Goal: Task Accomplishment & Management: Use online tool/utility

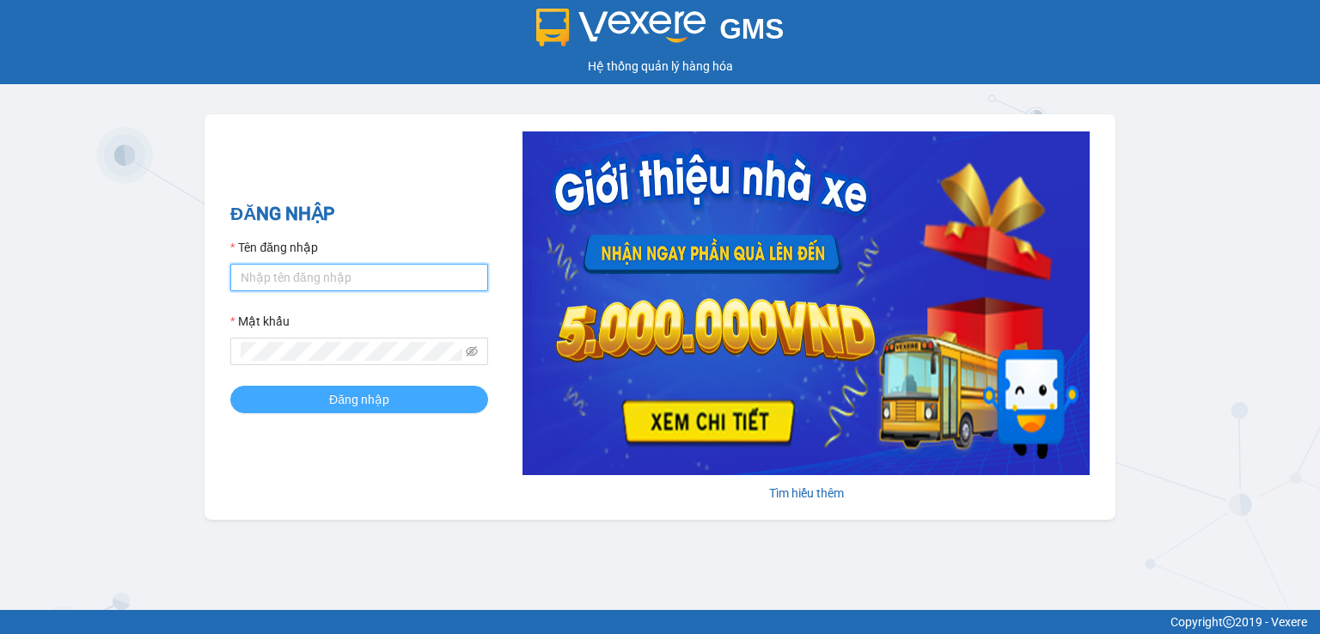
type input "kimlan.thanhcong"
click at [375, 401] on span "Đăng nhập" at bounding box center [359, 399] width 60 height 19
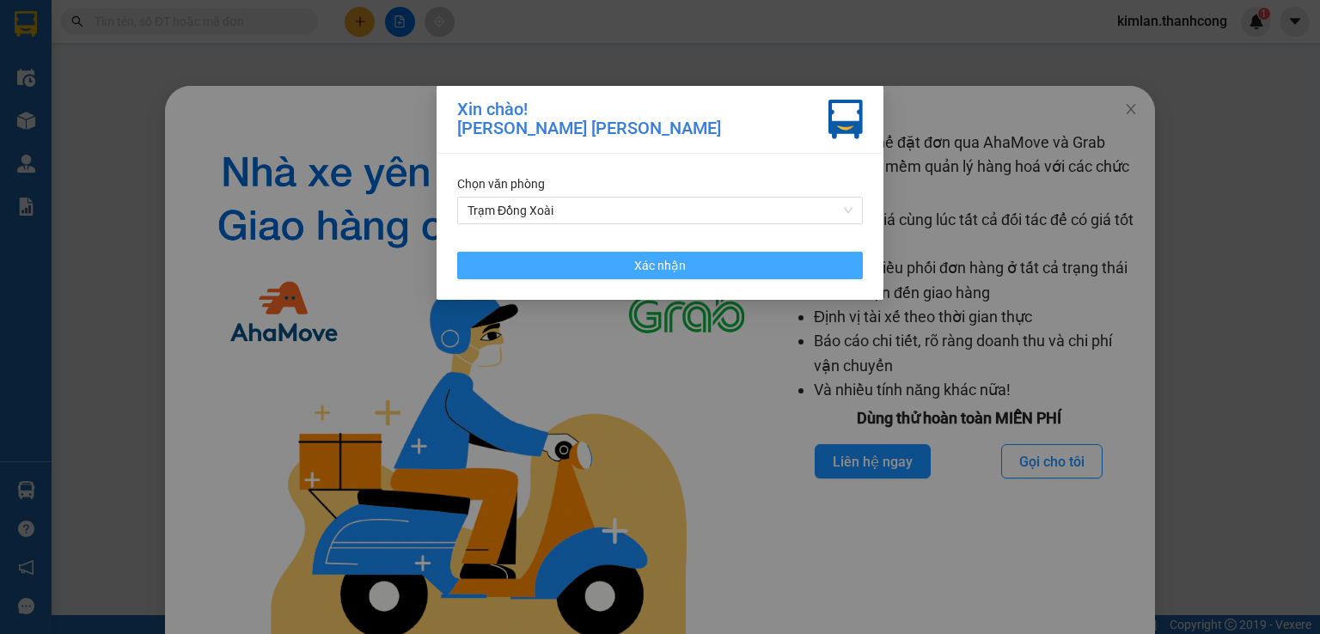
click at [615, 267] on button "Xác nhận" at bounding box center [660, 266] width 406 height 28
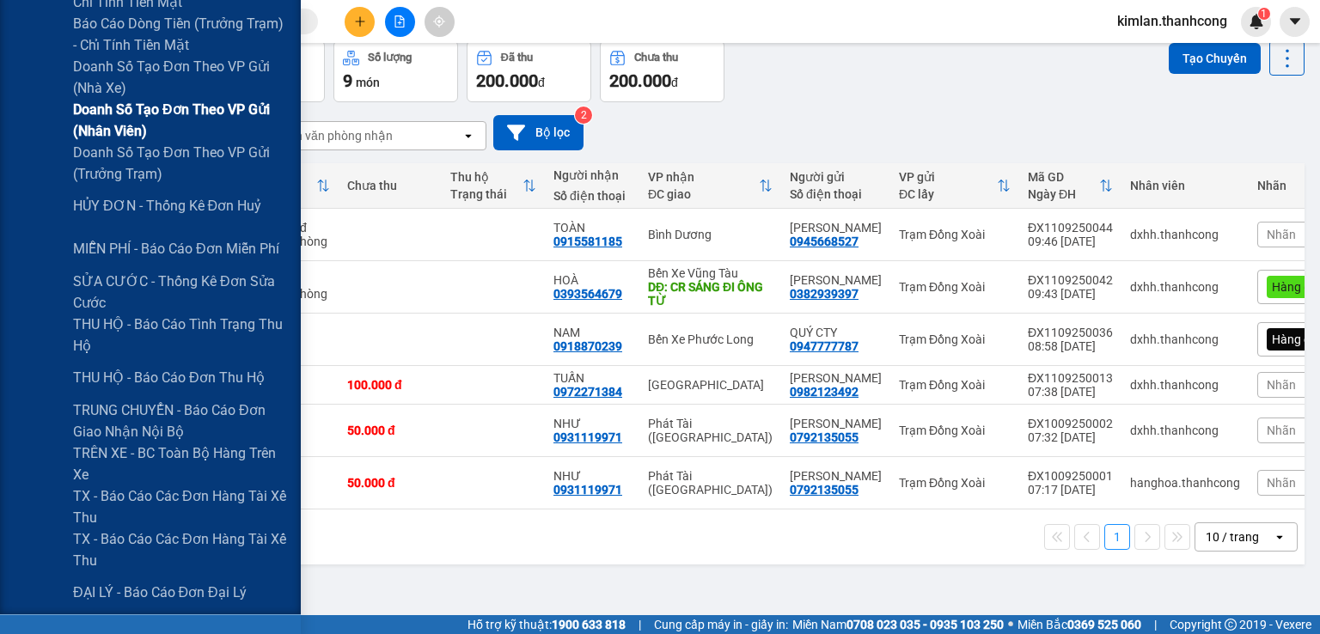
scroll to position [602, 0]
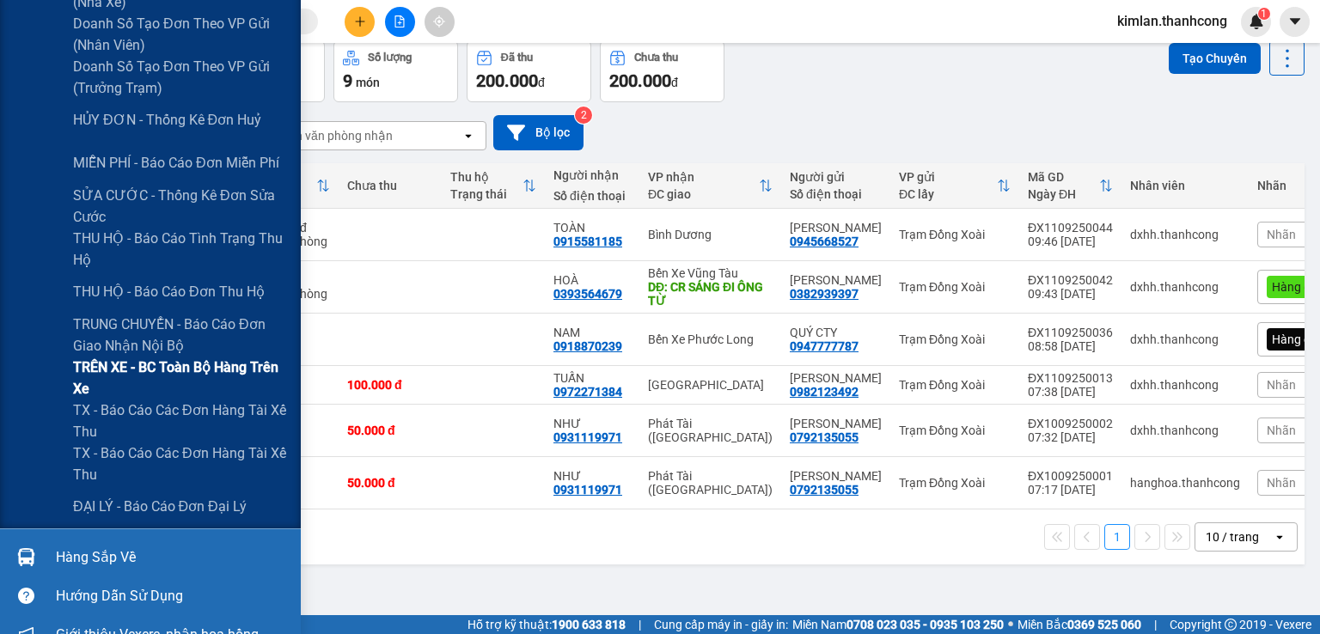
click at [235, 372] on span "TRÊN XE - BC toàn bộ hàng trên xe" at bounding box center [180, 378] width 215 height 43
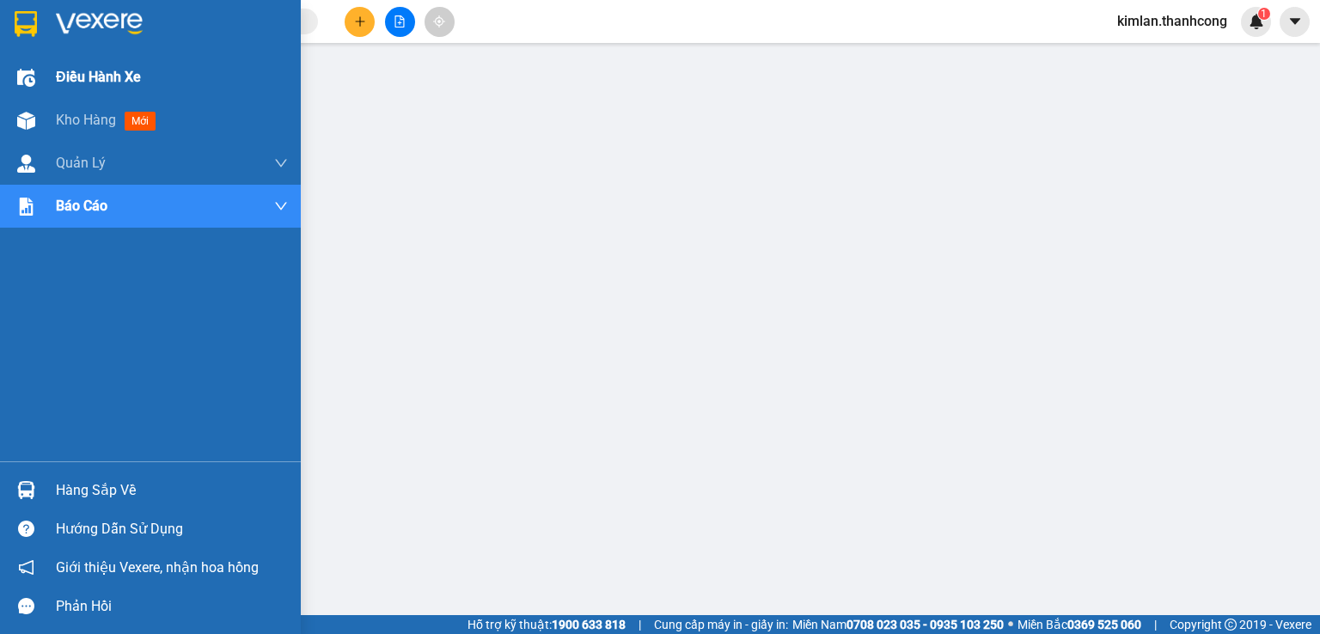
click at [103, 81] on span "Điều hành xe" at bounding box center [98, 76] width 85 height 21
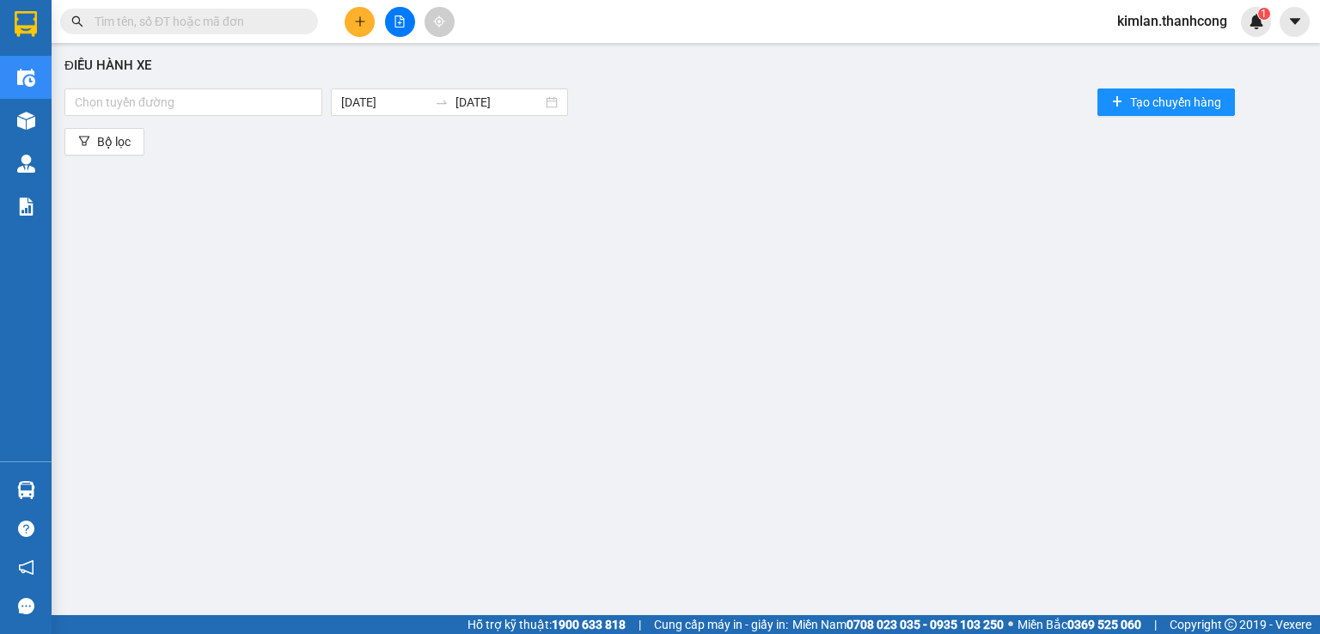
click at [459, 262] on div "Điều hành xe Chọn tuyến đường [DATE] [DATE] Tạo chuyến hàng Bộ lọc" at bounding box center [685, 328] width 1251 height 552
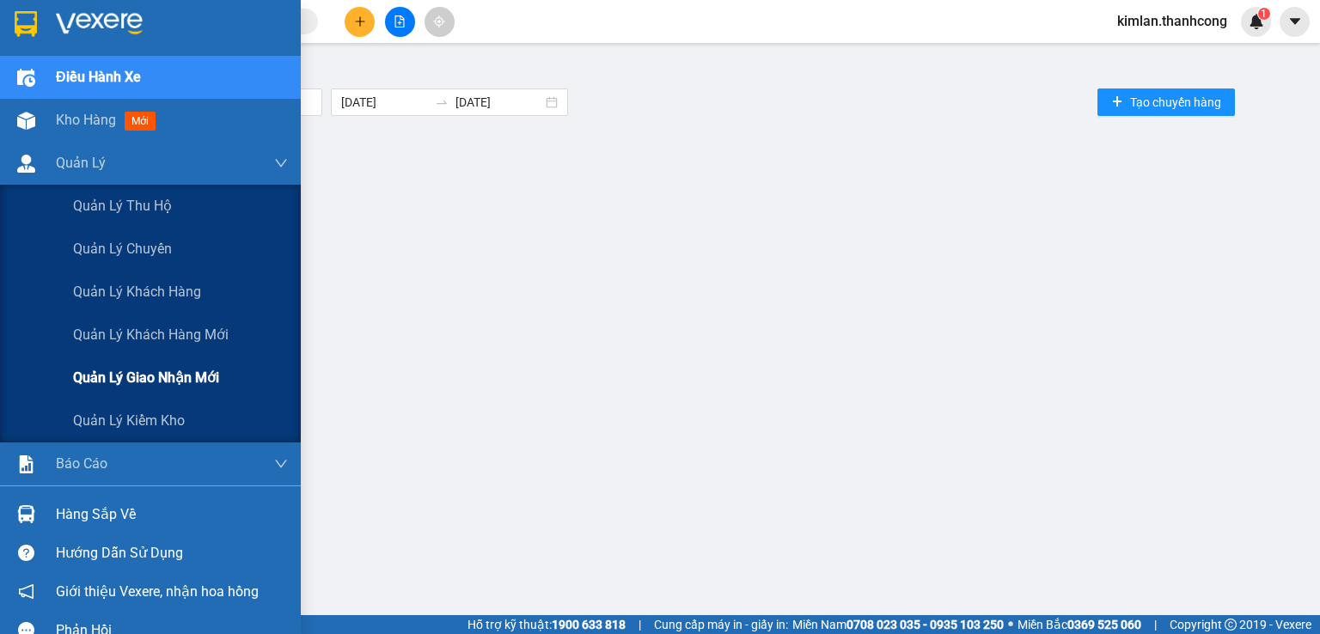
click at [199, 375] on span "Quản lý giao nhận mới" at bounding box center [146, 377] width 146 height 21
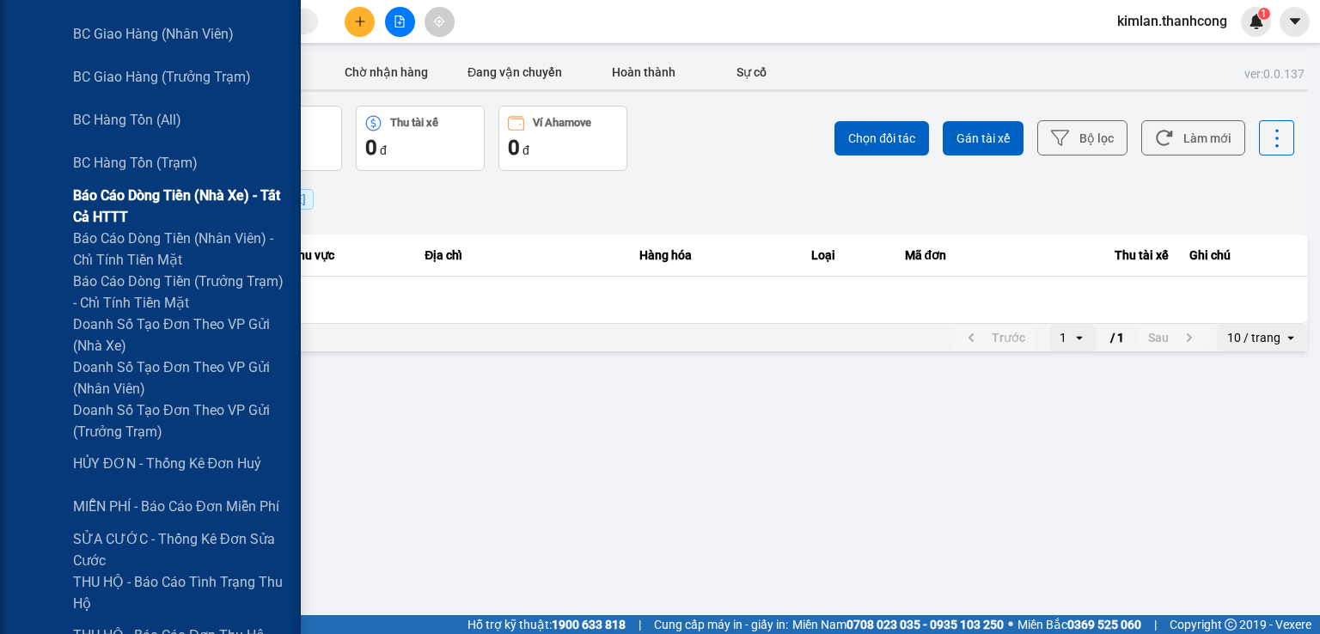
scroll to position [430, 0]
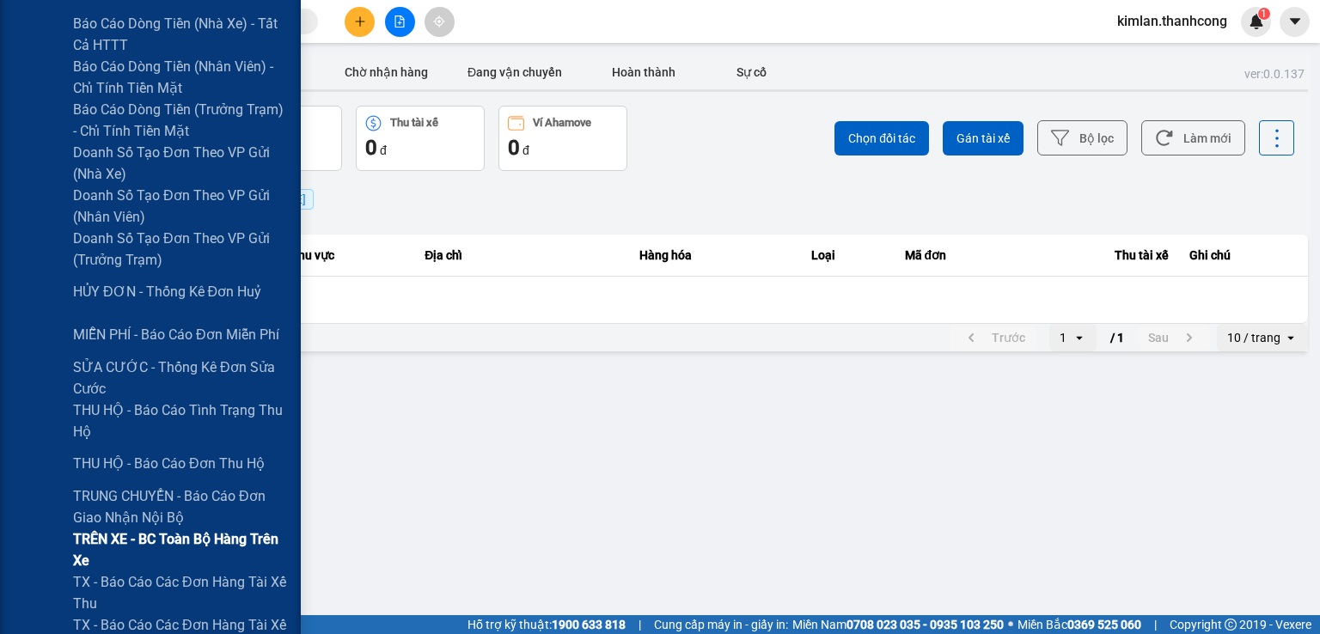
click at [180, 547] on span "TRÊN XE - BC toàn bộ hàng trên xe" at bounding box center [180, 550] width 215 height 43
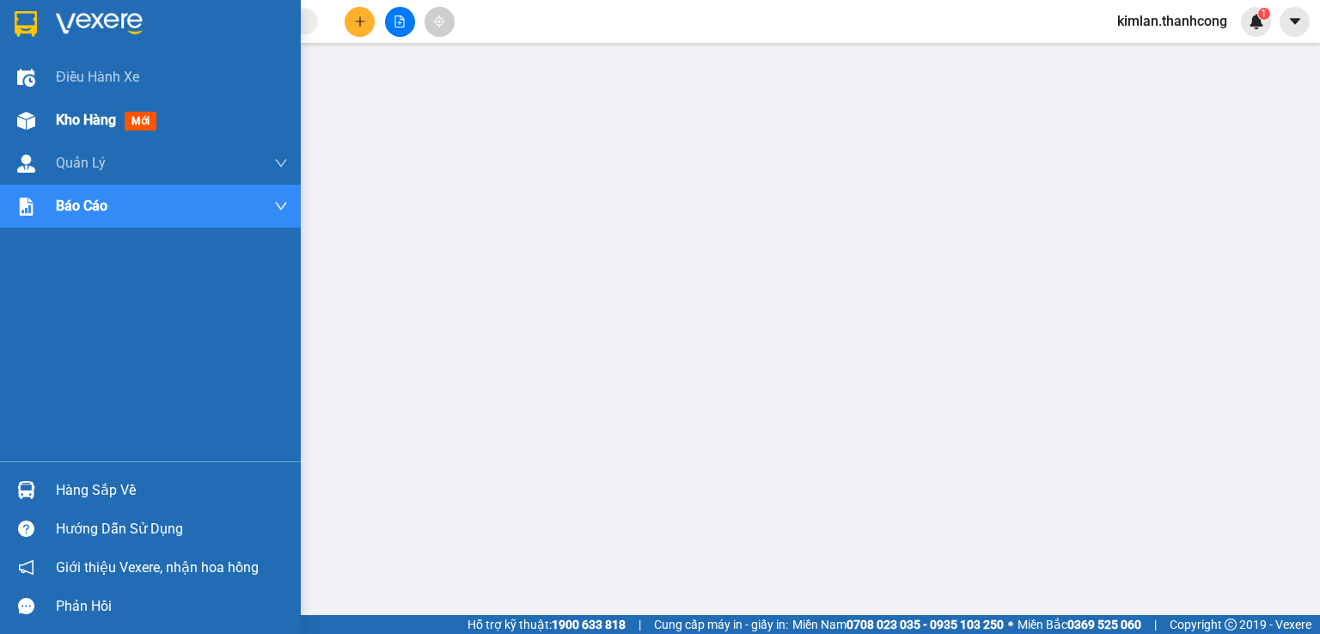
click at [72, 113] on span "Kho hàng" at bounding box center [86, 120] width 60 height 16
